Goal: Find specific page/section: Find specific page/section

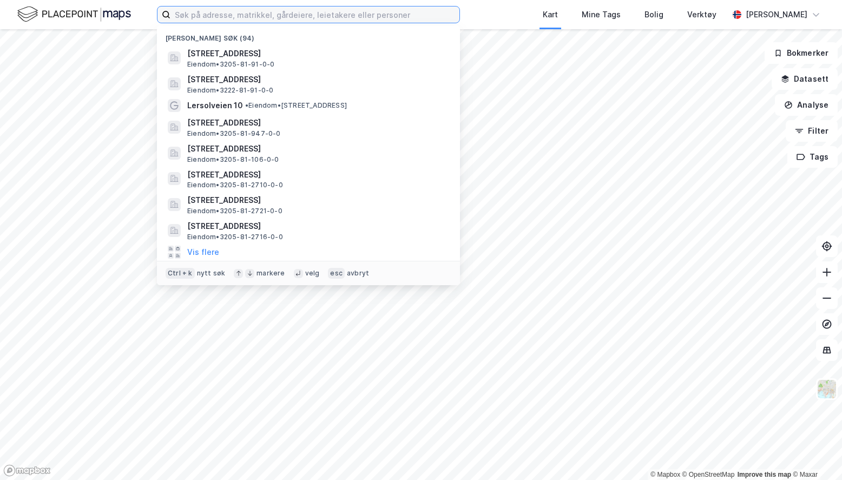
click at [244, 20] on input at bounding box center [314, 14] width 289 height 16
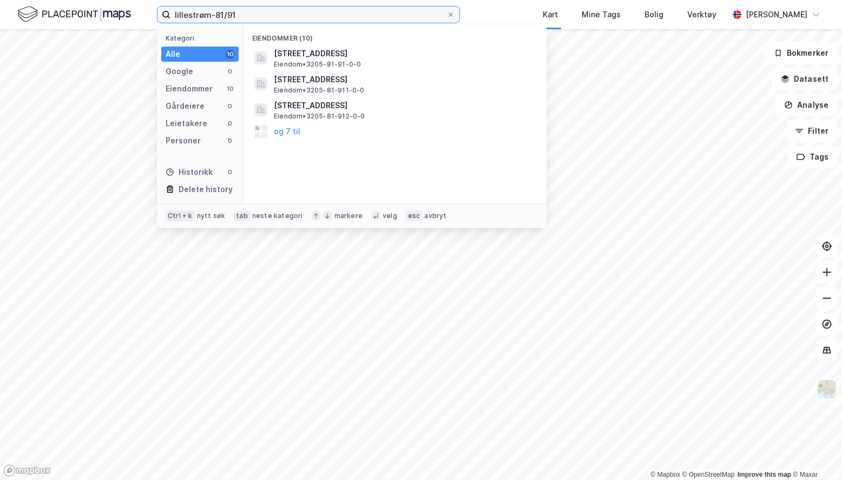
type input "lillestrøm-81/91"
click at [337, 58] on span "[STREET_ADDRESS]" at bounding box center [404, 53] width 260 height 13
